Goal: Ask a question

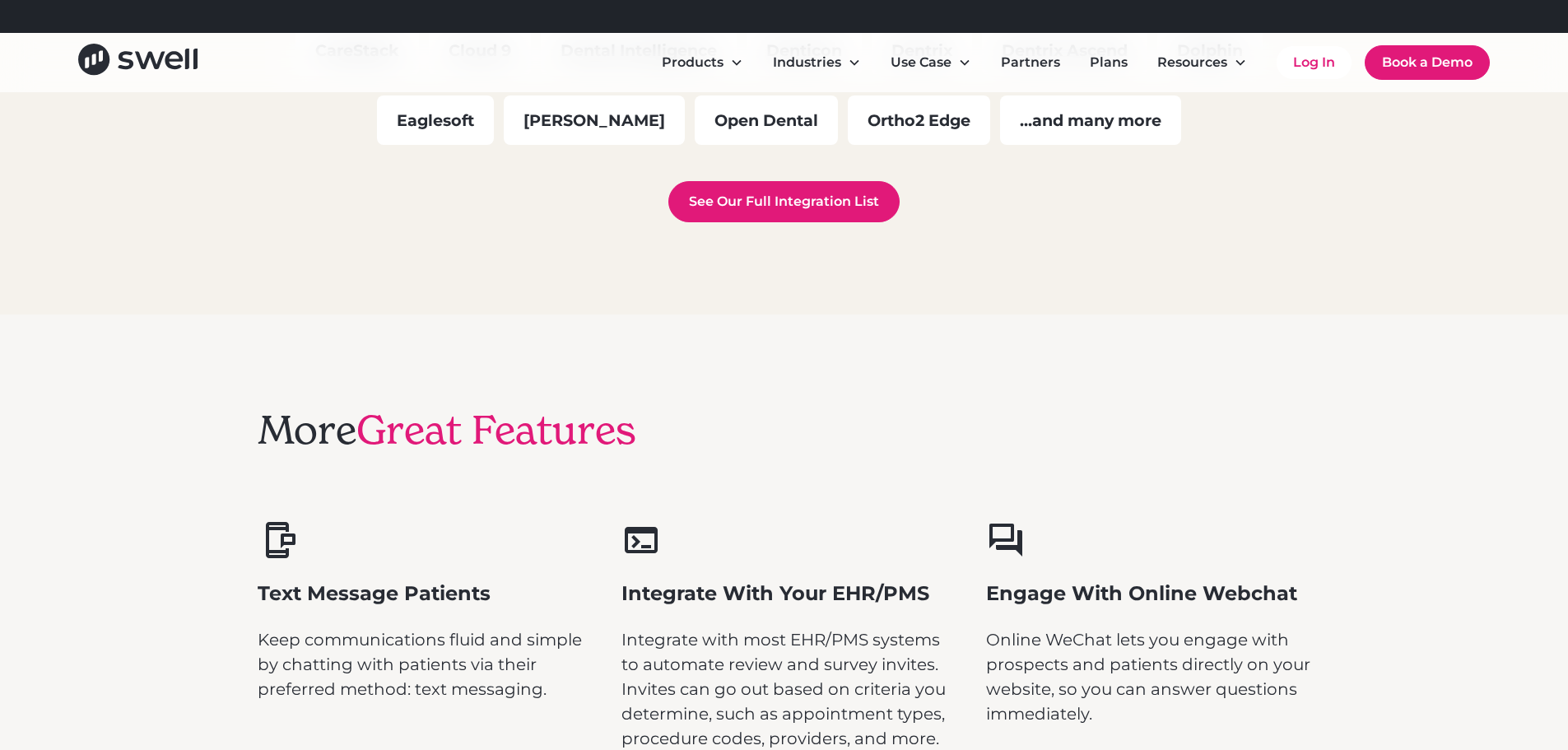
scroll to position [4938, 0]
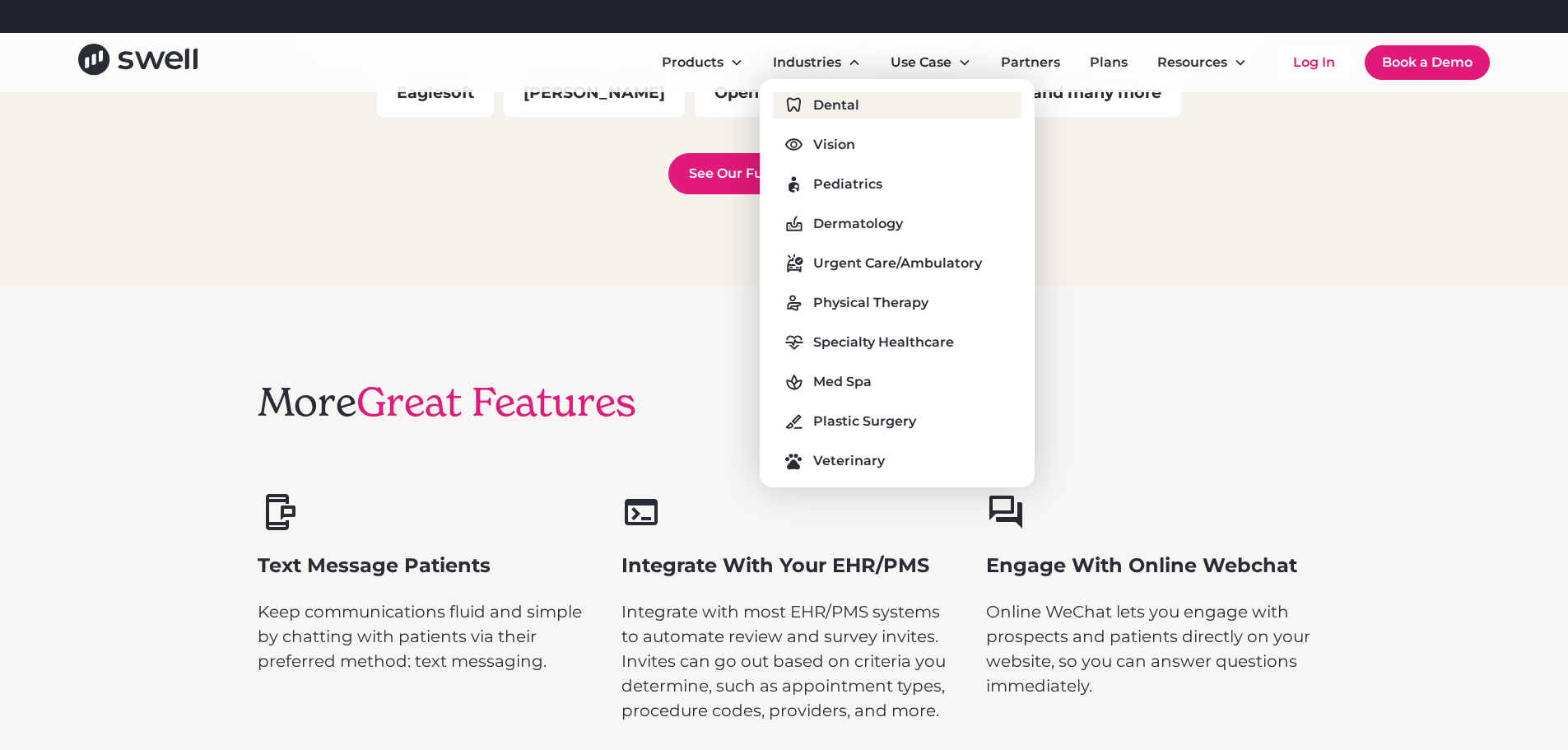
click at [847, 111] on div "Dental" at bounding box center [836, 105] width 46 height 20
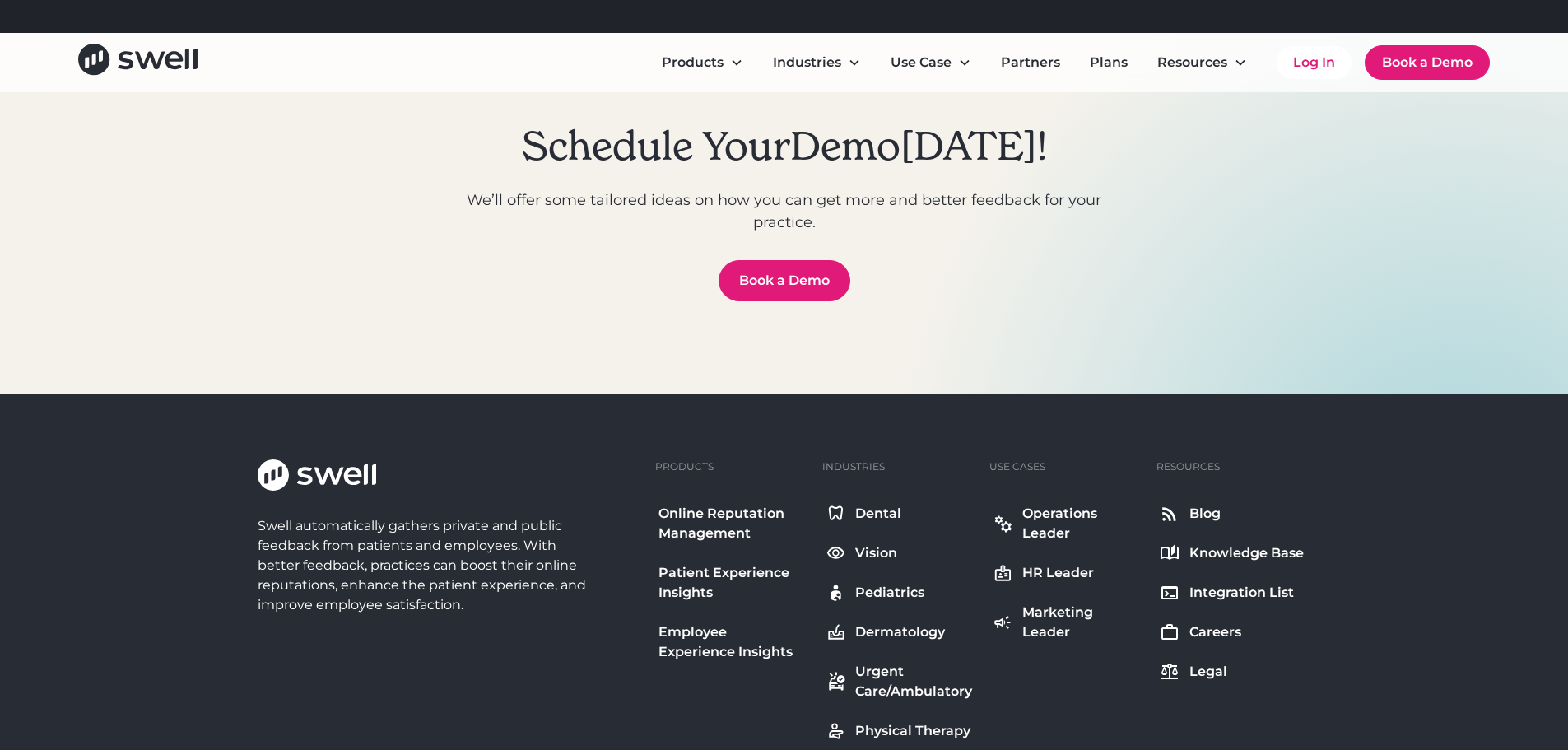
scroll to position [6057, 0]
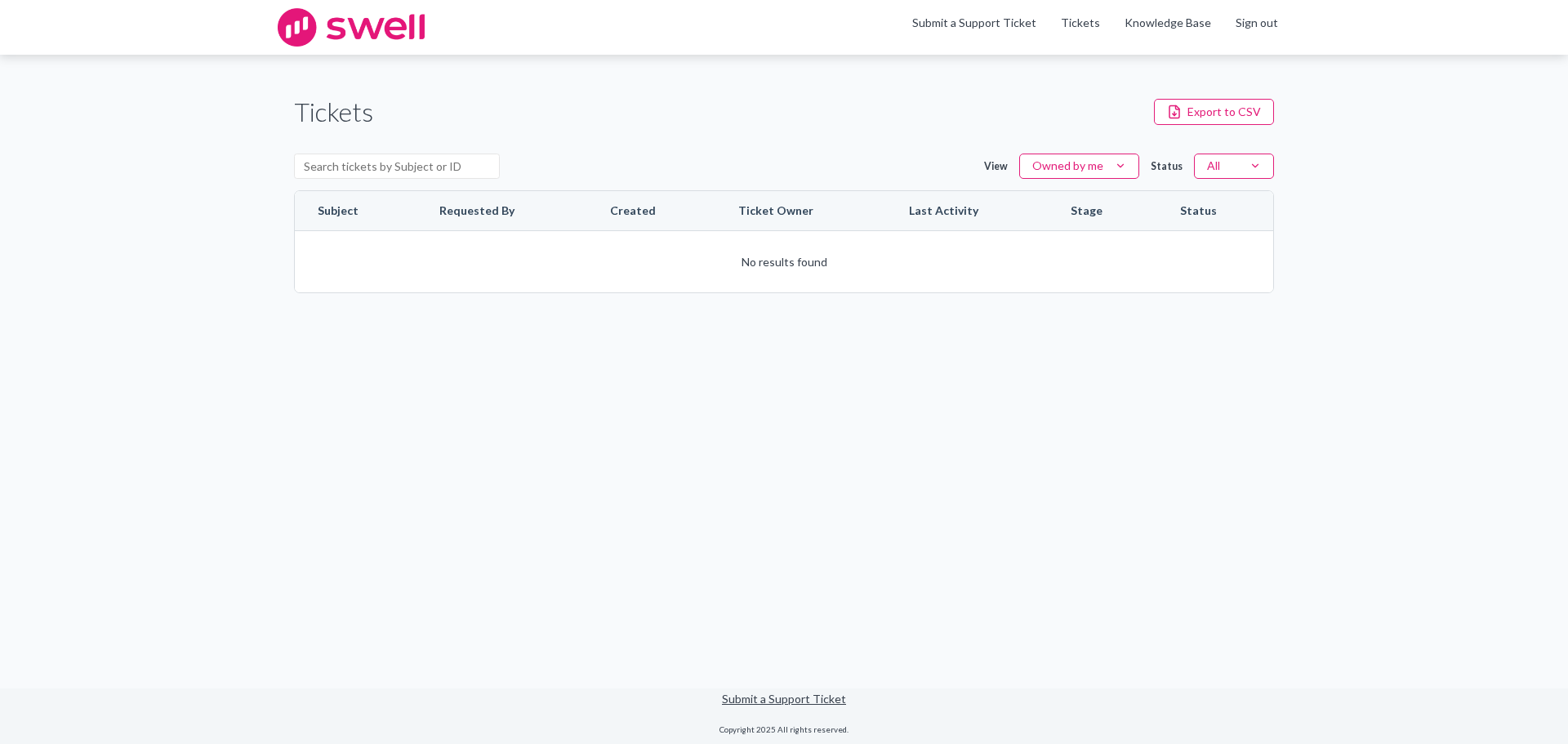
click at [668, 165] on div "View Owned by me Status All" at bounding box center [784, 166] width 980 height 49
click at [997, 26] on link "Submit a Support Ticket" at bounding box center [974, 22] width 124 height 14
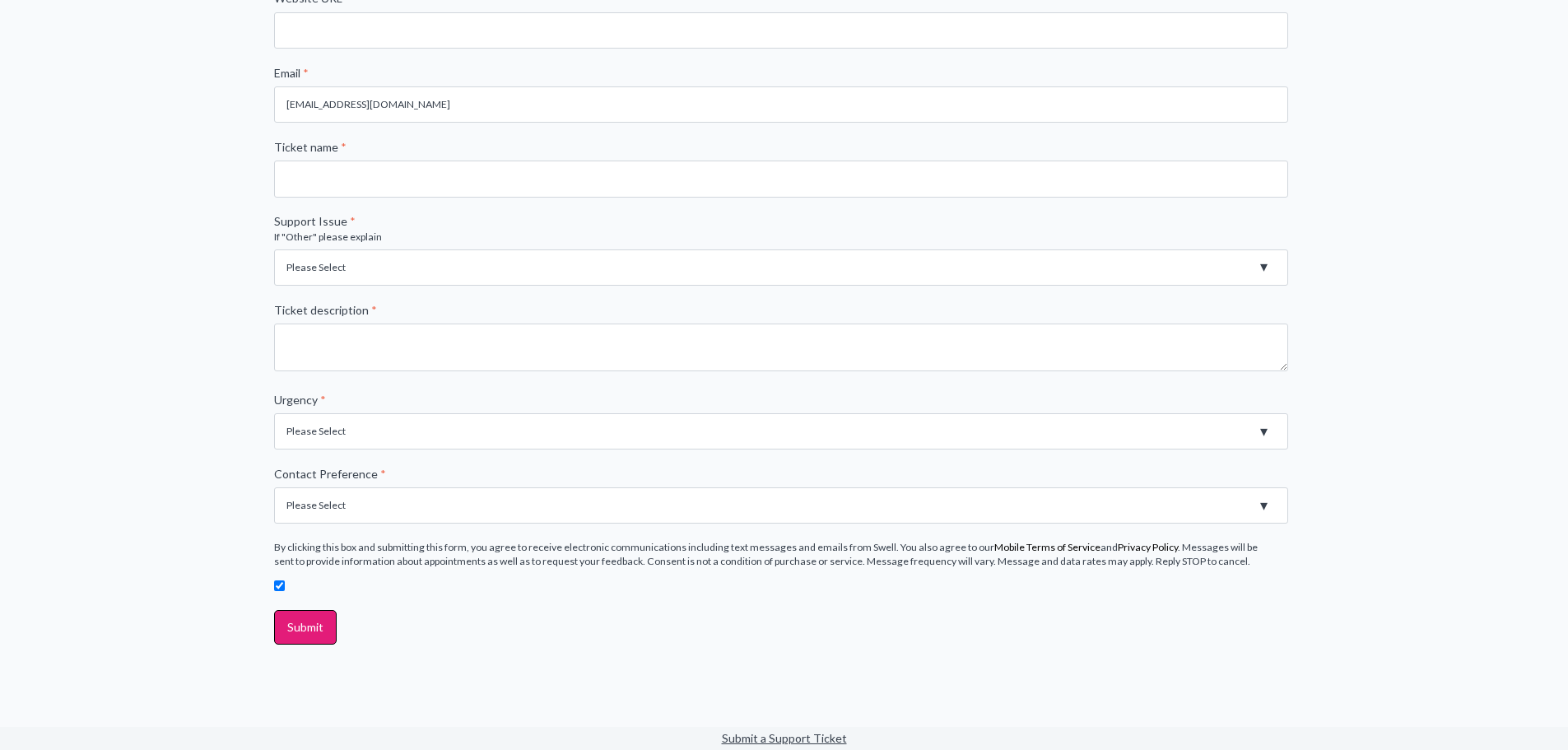
scroll to position [411, 0]
